Goal: Information Seeking & Learning: Learn about a topic

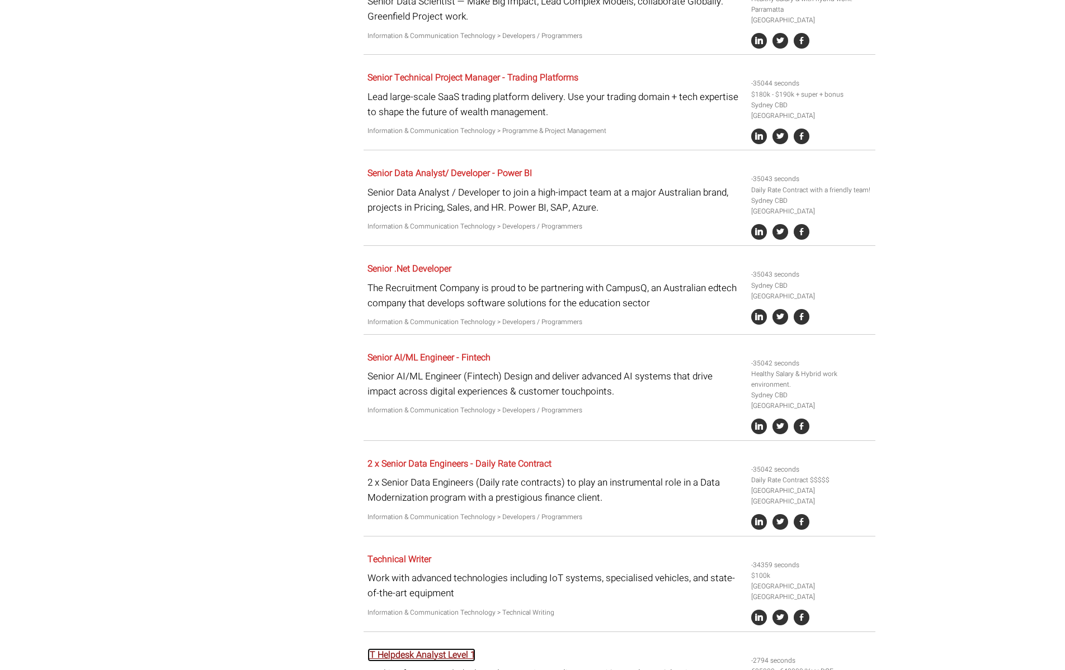
scroll to position [1198, 0]
